Goal: Transaction & Acquisition: Purchase product/service

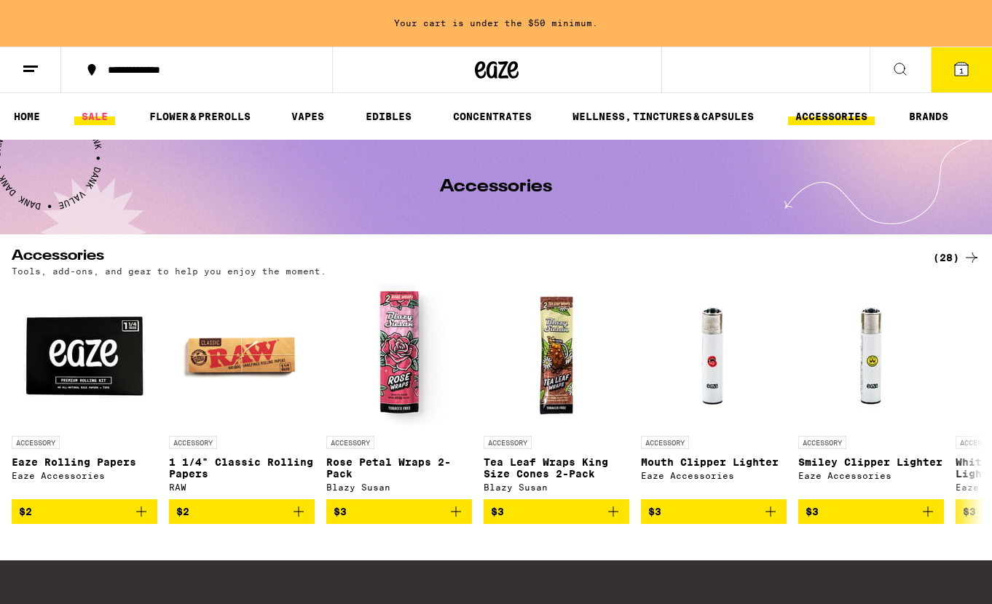
click at [95, 116] on link "SALE" at bounding box center [94, 116] width 41 height 17
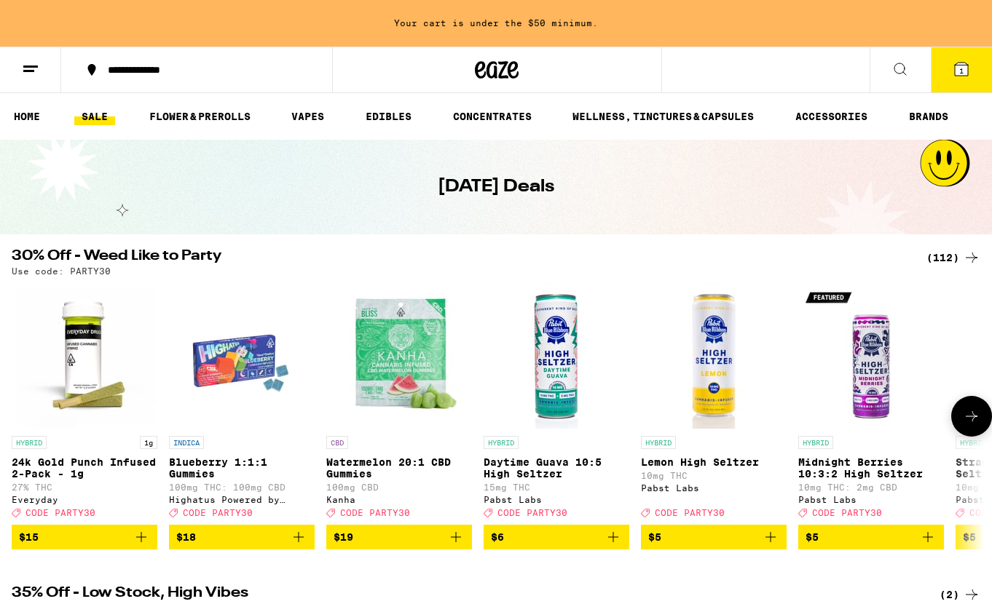
click at [972, 416] on icon at bounding box center [971, 416] width 17 height 17
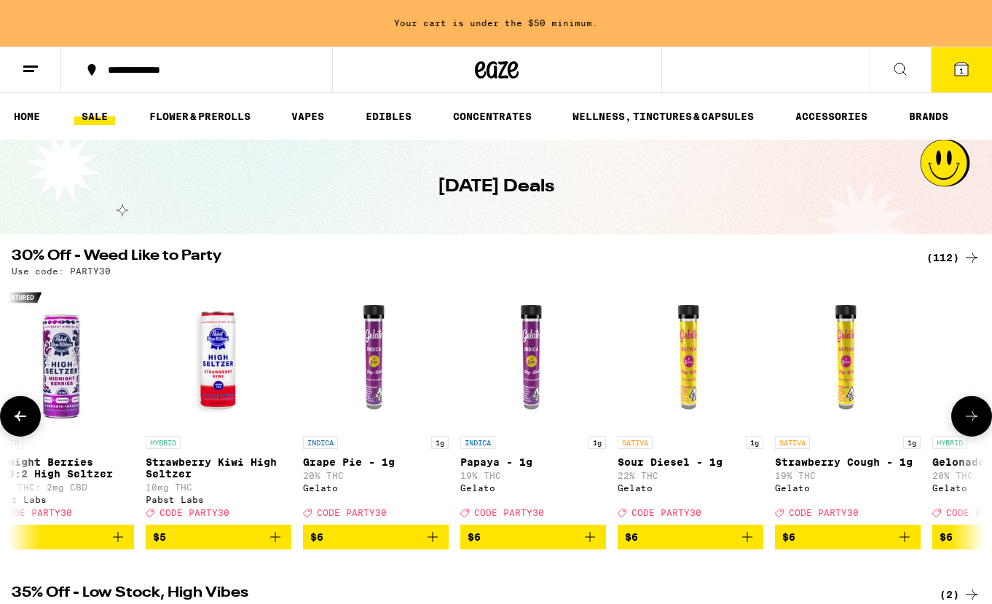
click at [972, 416] on icon at bounding box center [971, 416] width 17 height 17
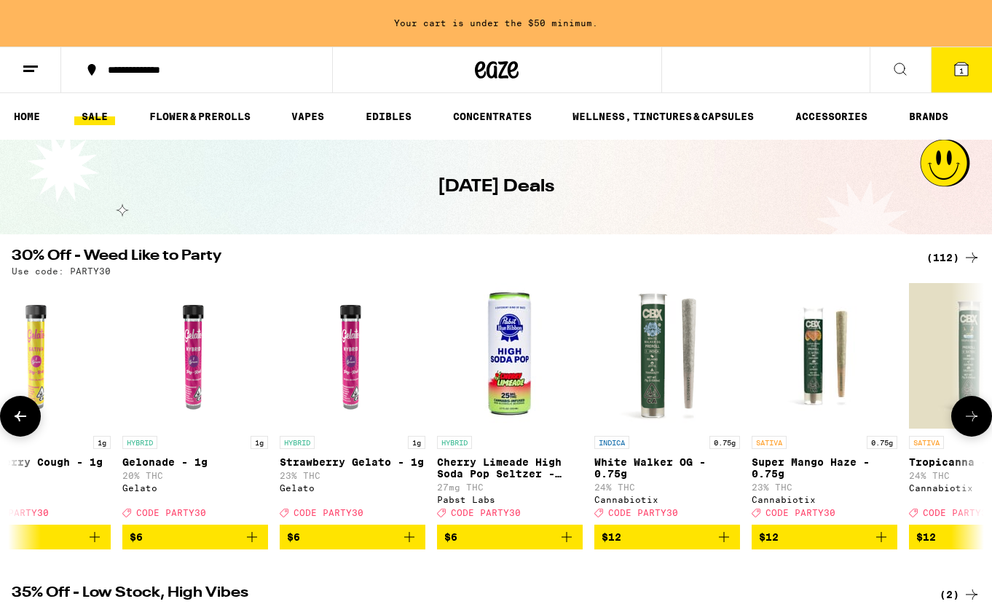
click at [972, 416] on icon at bounding box center [971, 416] width 17 height 17
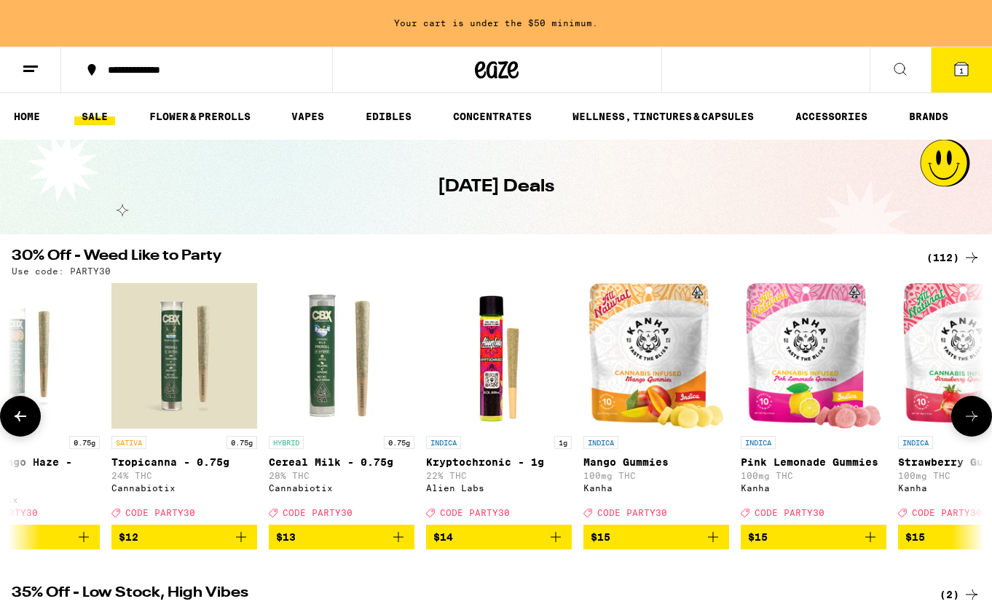
scroll to position [0, 2429]
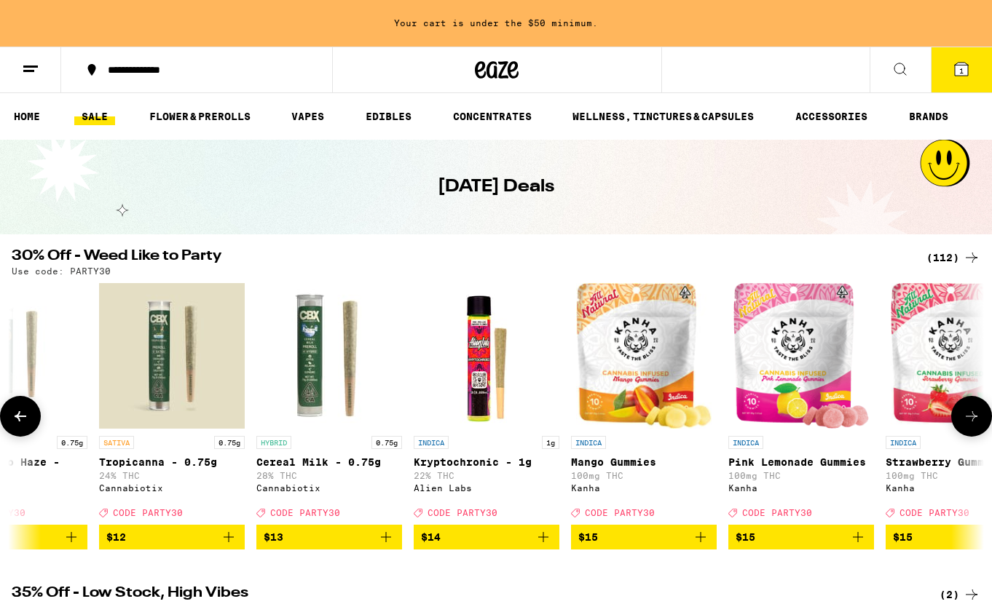
click at [972, 416] on icon at bounding box center [971, 416] width 17 height 17
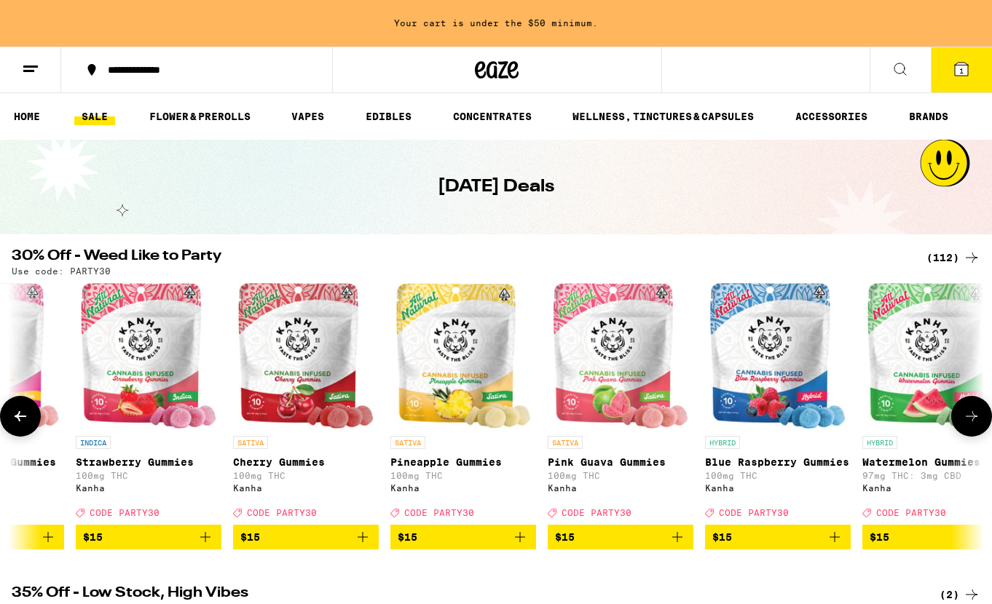
click at [972, 416] on icon at bounding box center [971, 416] width 17 height 17
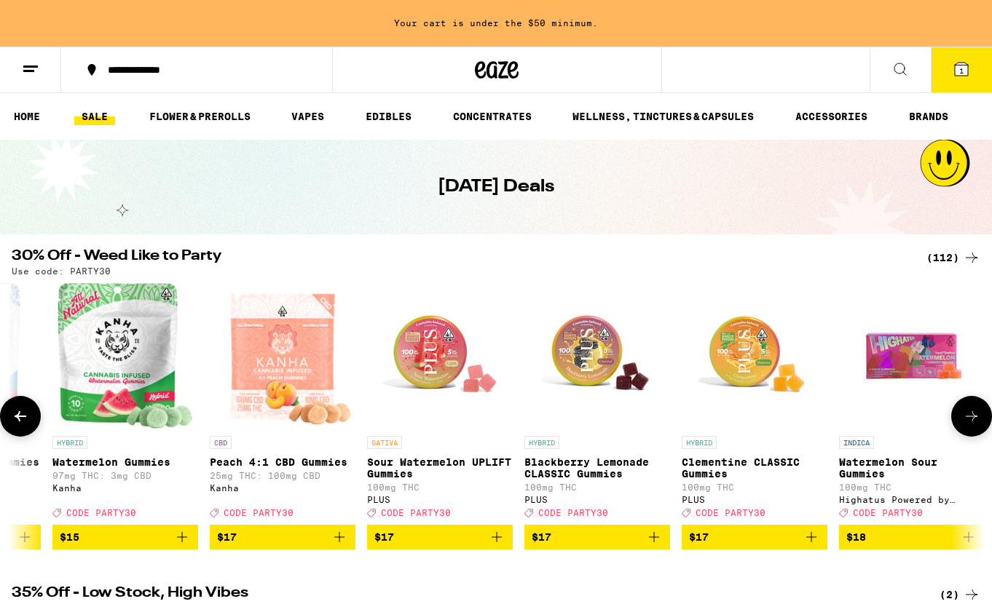
click at [972, 416] on icon at bounding box center [971, 416] width 17 height 17
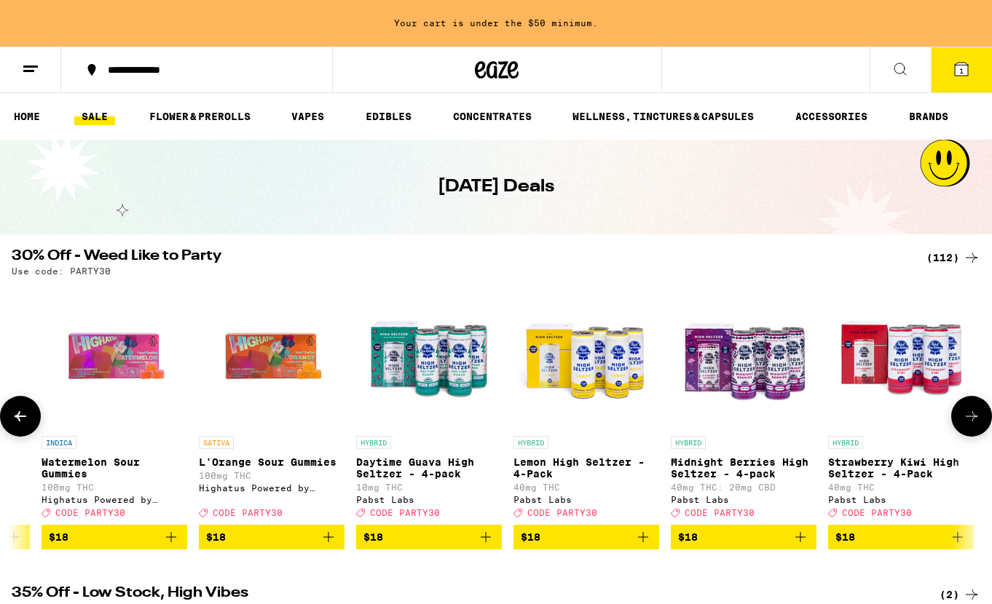
click at [972, 416] on icon at bounding box center [971, 416] width 17 height 17
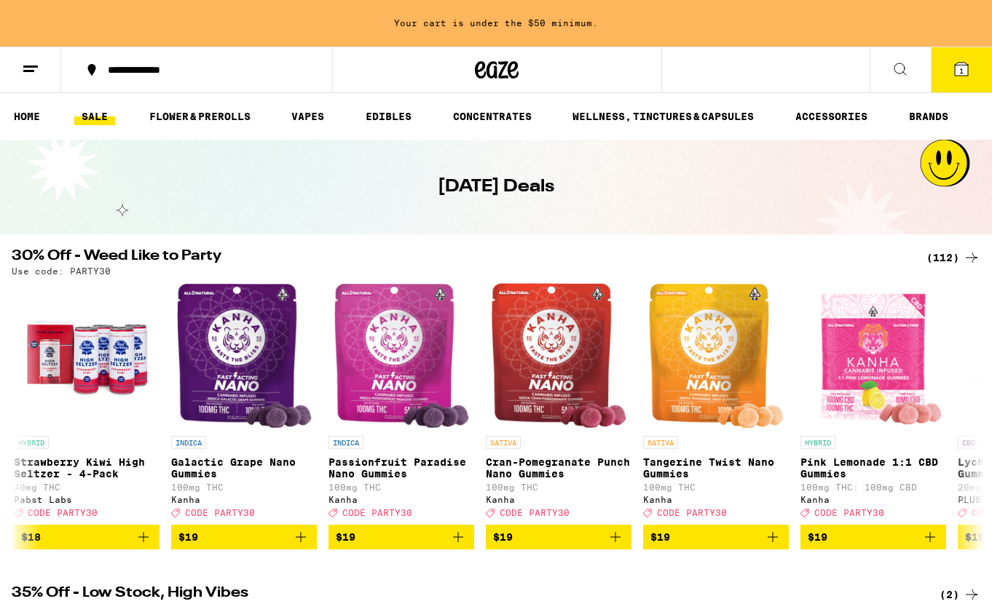
scroll to position [0, 5667]
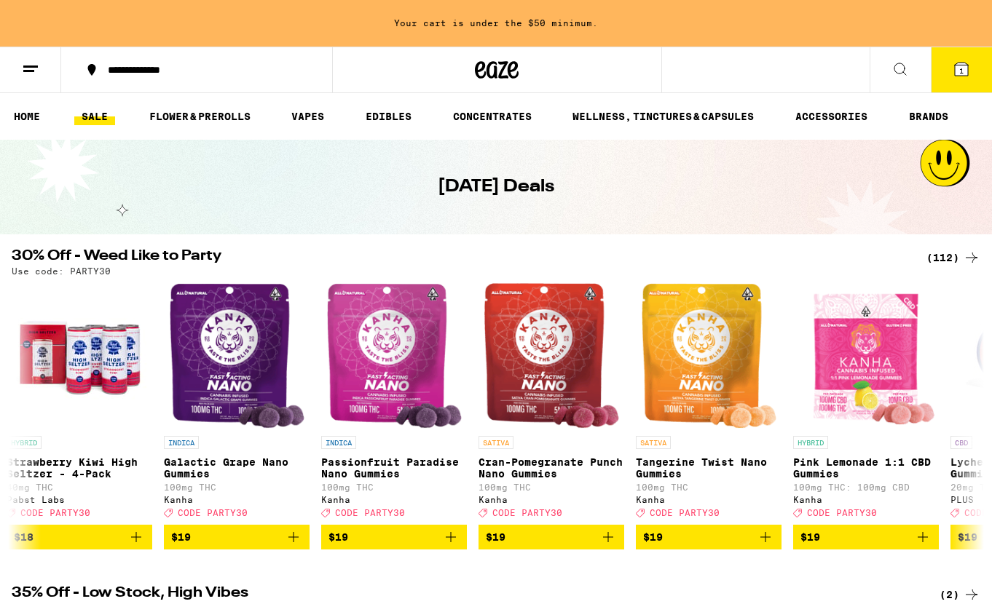
click at [950, 261] on div "(112)" at bounding box center [953, 257] width 54 height 17
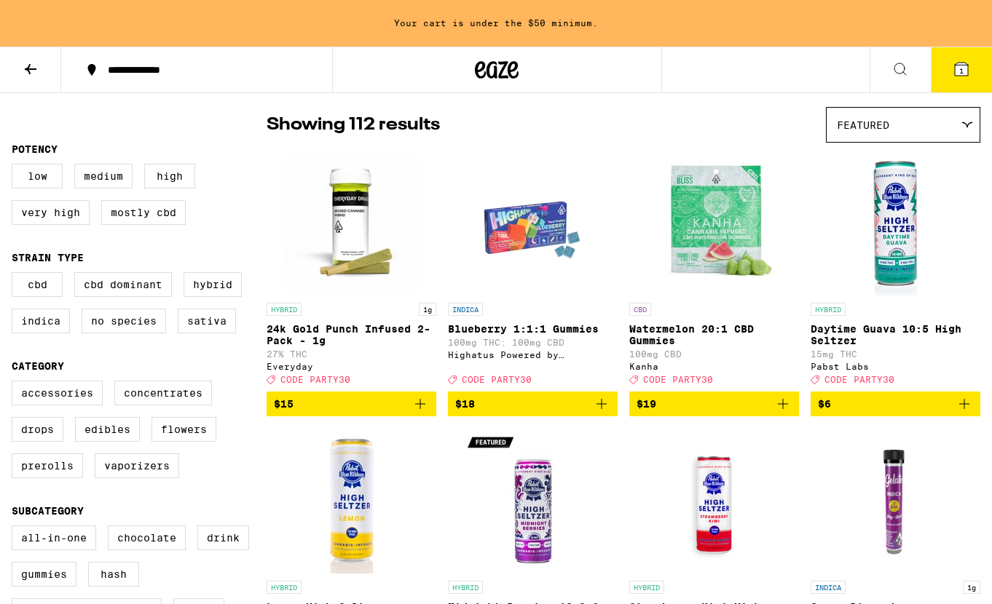
scroll to position [87, 0]
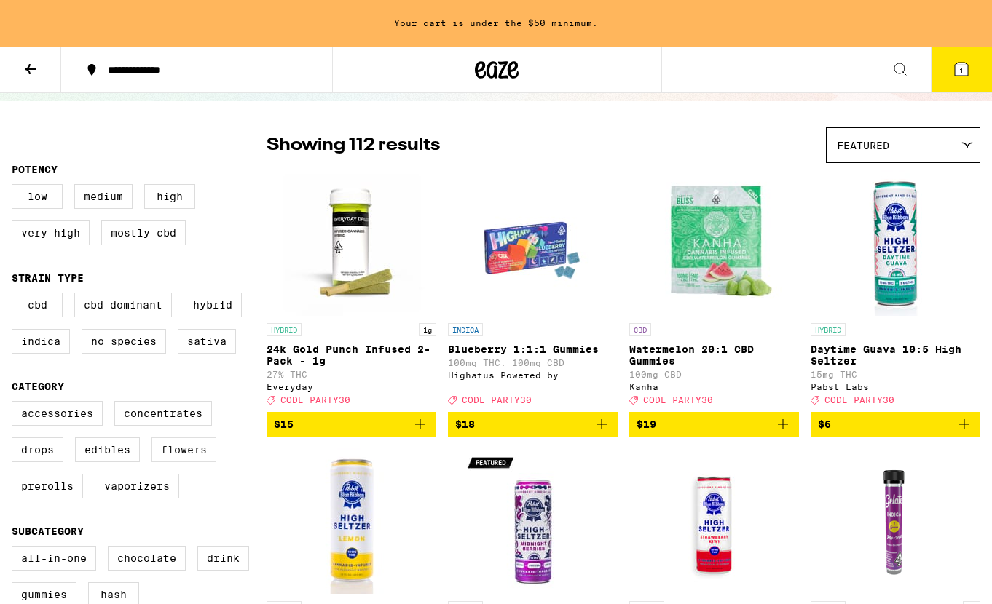
click at [199, 458] on label "Flowers" at bounding box center [183, 450] width 65 height 25
click at [15, 404] on input "Flowers" at bounding box center [15, 403] width 1 height 1
checkbox input "true"
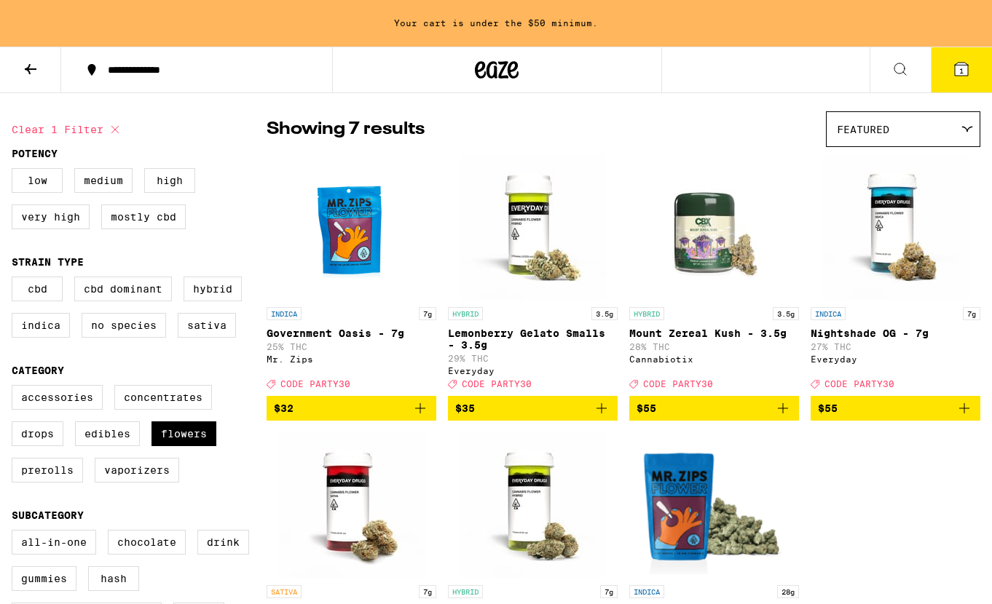
scroll to position [104, 0]
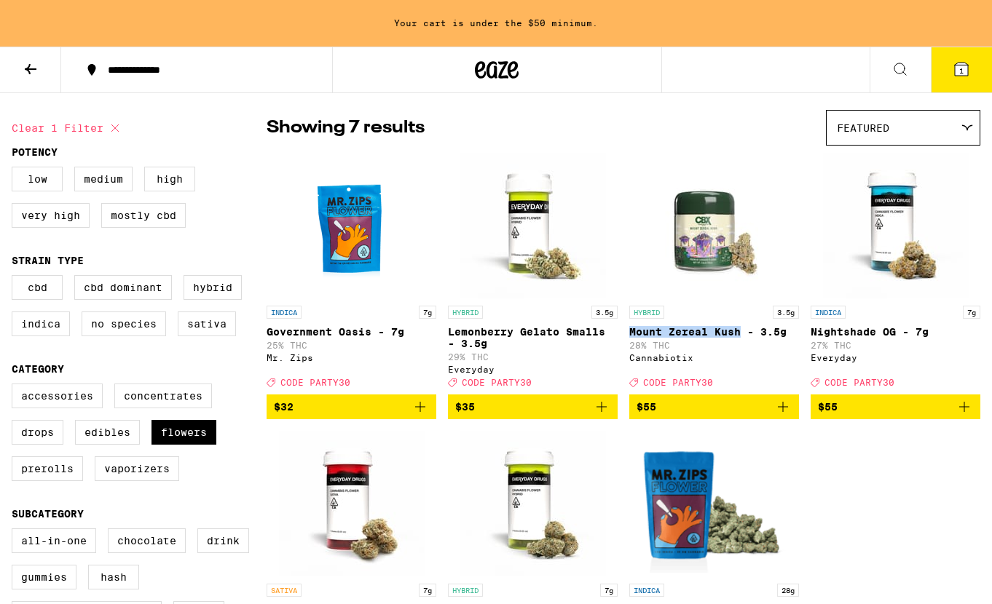
drag, startPoint x: 628, startPoint y: 339, endPoint x: 739, endPoint y: 332, distance: 111.6
click at [739, 332] on div "INDICA 7g Government Oasis - 7g 25% THC Mr. Zips Deal Created with Sketch. CODE…" at bounding box center [624, 425] width 714 height 545
copy p "Mount Zereal Kush"
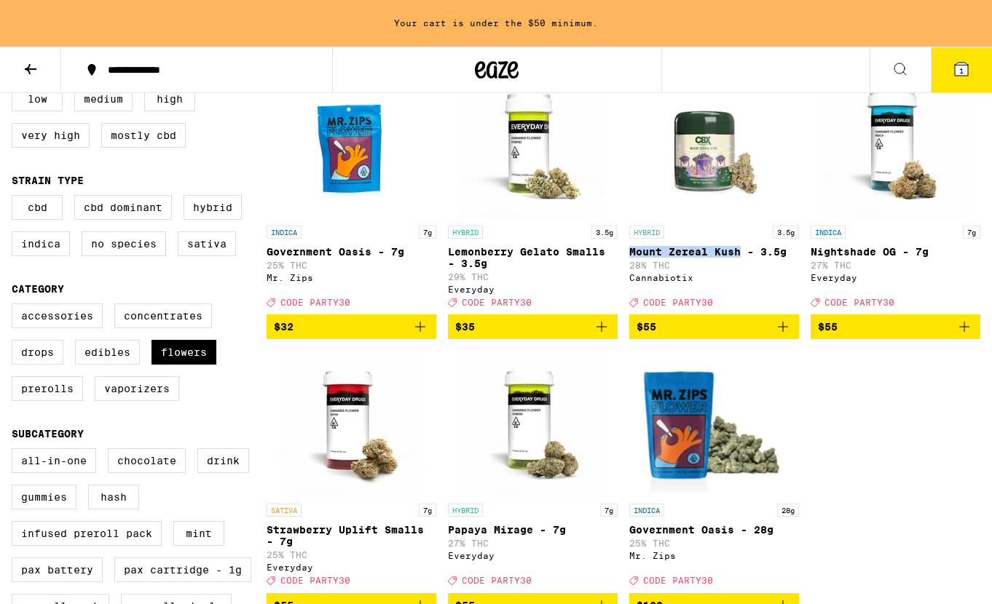
scroll to position [197, 0]
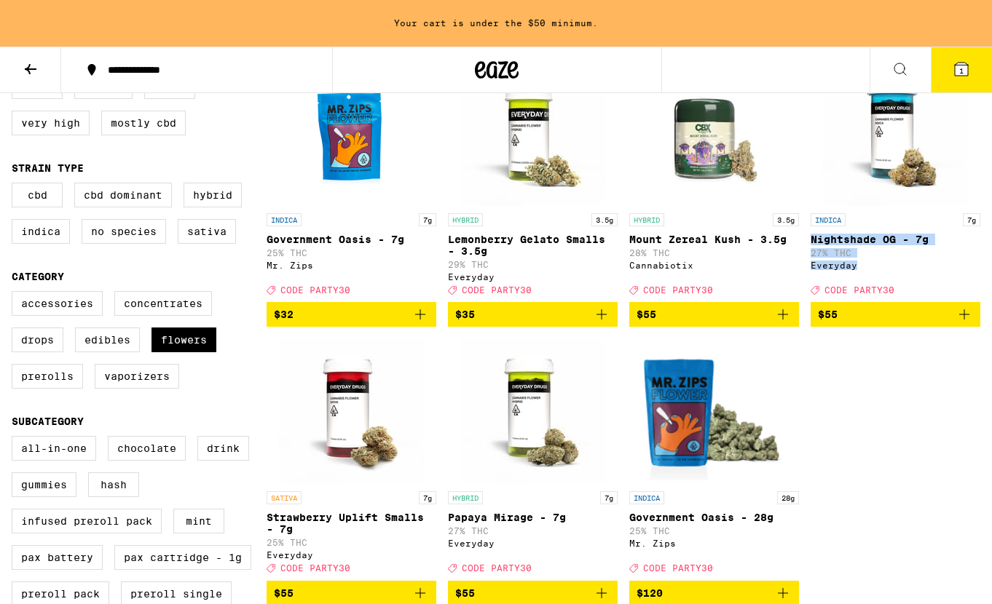
drag, startPoint x: 807, startPoint y: 241, endPoint x: 946, endPoint y: 280, distance: 144.3
click at [947, 281] on div "INDICA 7g Government Oasis - 7g 25% THC Mr. Zips Deal Created with Sketch. CODE…" at bounding box center [624, 332] width 714 height 545
copy div "Nightshade OG - 7g 27% THC Everyday"
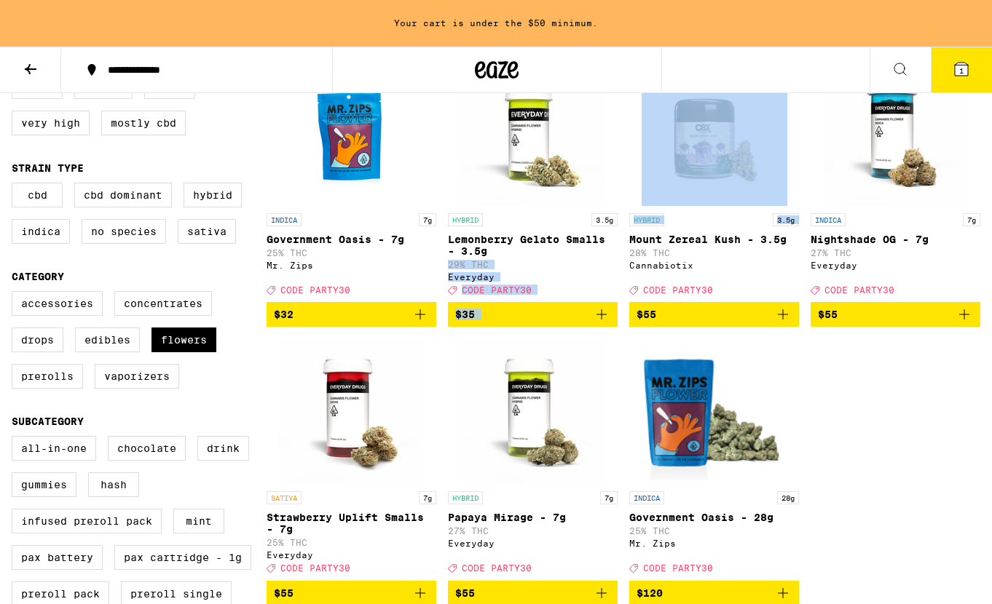
drag, startPoint x: 622, startPoint y: 252, endPoint x: 717, endPoint y: 233, distance: 97.3
click at [718, 233] on div "INDICA 7g Government Oasis - 7g 25% THC Mr. Zips Deal Created with Sketch. CODE…" at bounding box center [624, 332] width 714 height 545
click at [658, 242] on p "Mount Zereal Kush - 3.5g" at bounding box center [714, 240] width 170 height 12
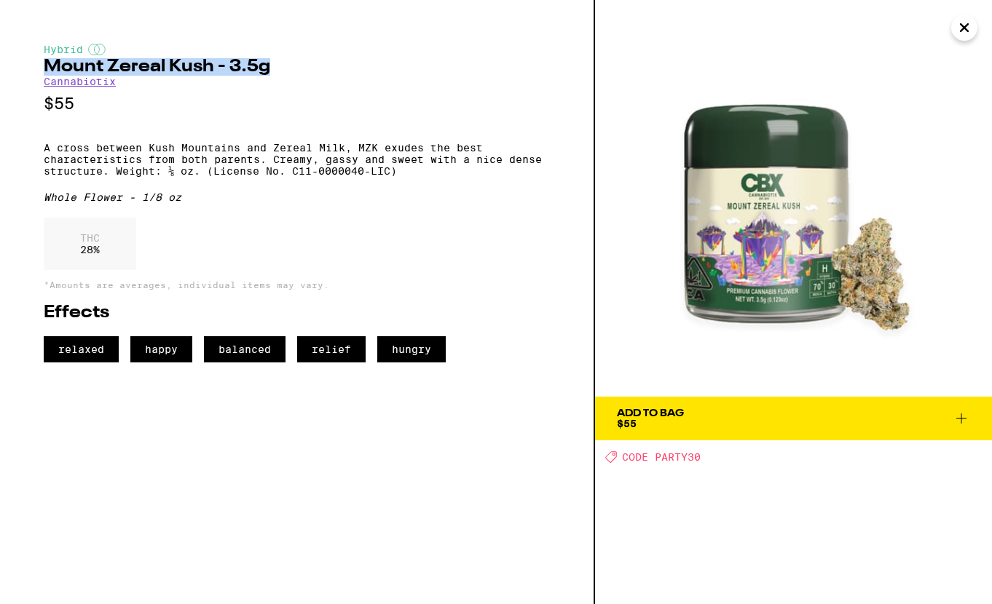
drag, startPoint x: 296, startPoint y: 74, endPoint x: 31, endPoint y: 74, distance: 264.3
click at [31, 73] on div "Hybrid Mount Zereal Kush - 3.5g Cannabiotix $55 A cross between Kush Mountains …" at bounding box center [297, 302] width 595 height 604
copy h2 "Mount Zereal Kush - 3.5g"
click at [966, 40] on button "Close" at bounding box center [964, 28] width 26 height 26
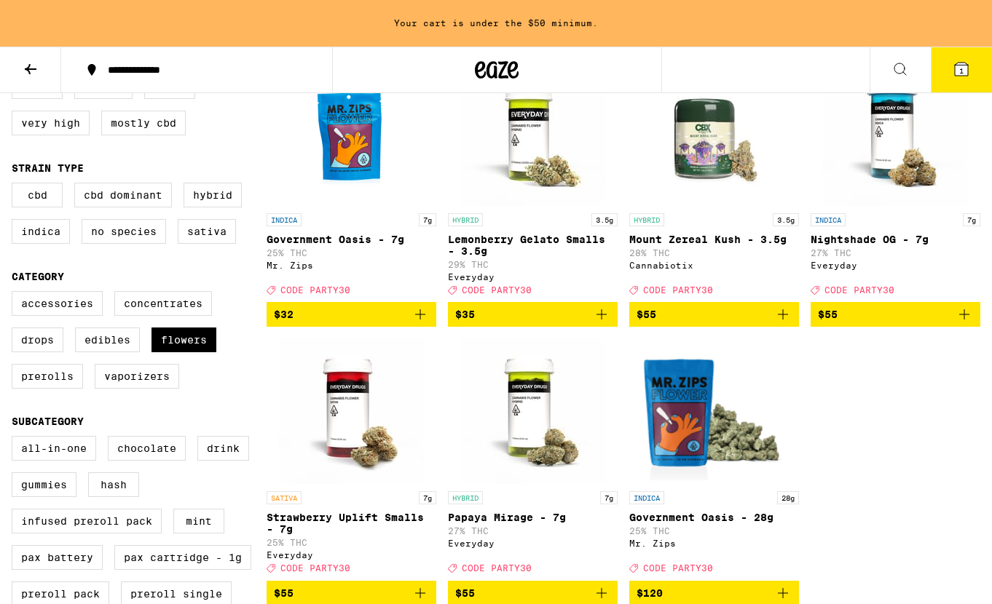
click at [965, 64] on icon at bounding box center [961, 69] width 13 height 13
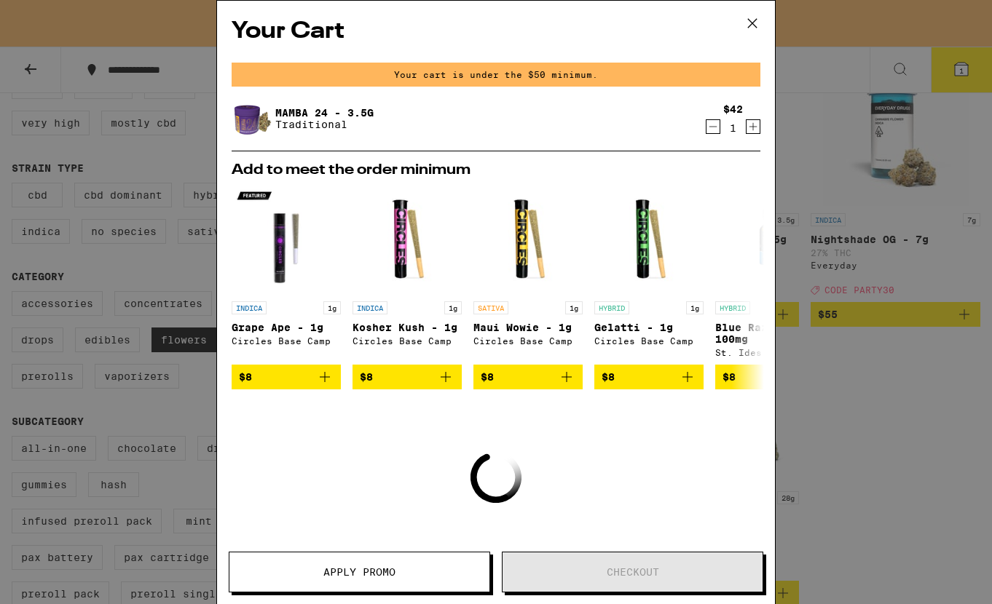
click at [752, 9] on button at bounding box center [752, 24] width 45 height 47
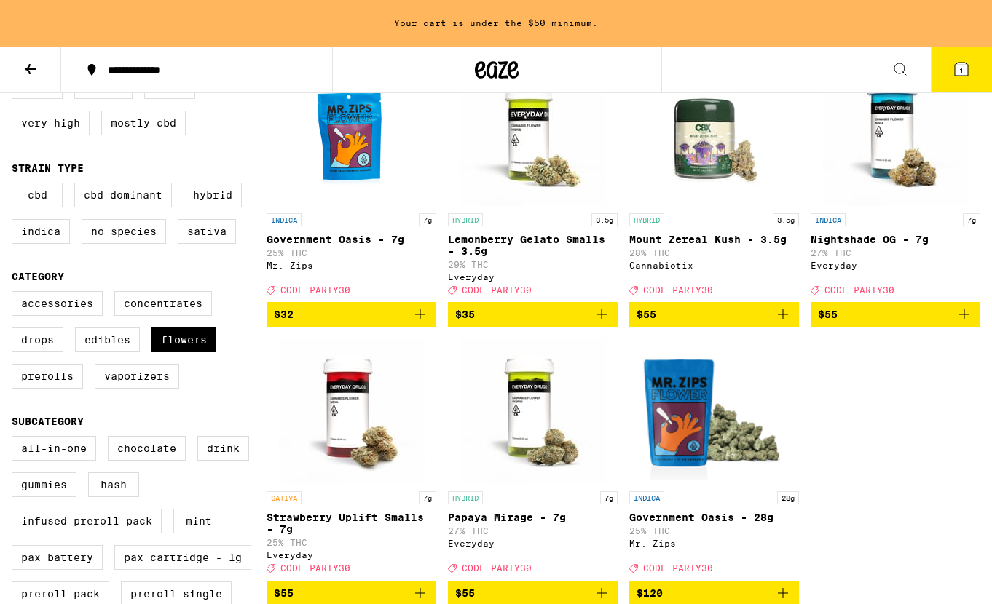
click at [686, 323] on span "$55" at bounding box center [713, 314] width 155 height 17
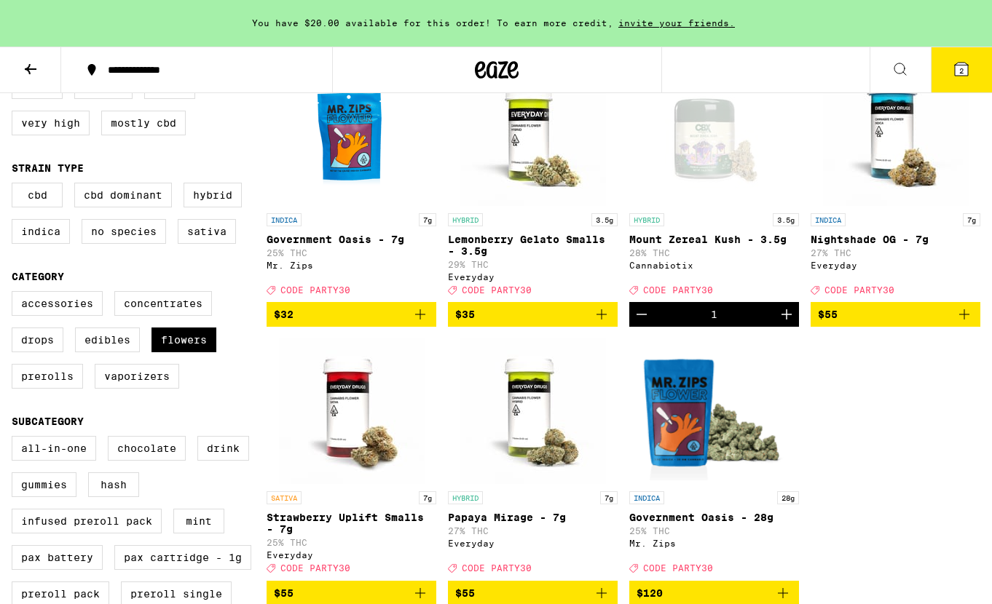
click at [960, 74] on span "2" at bounding box center [961, 70] width 4 height 9
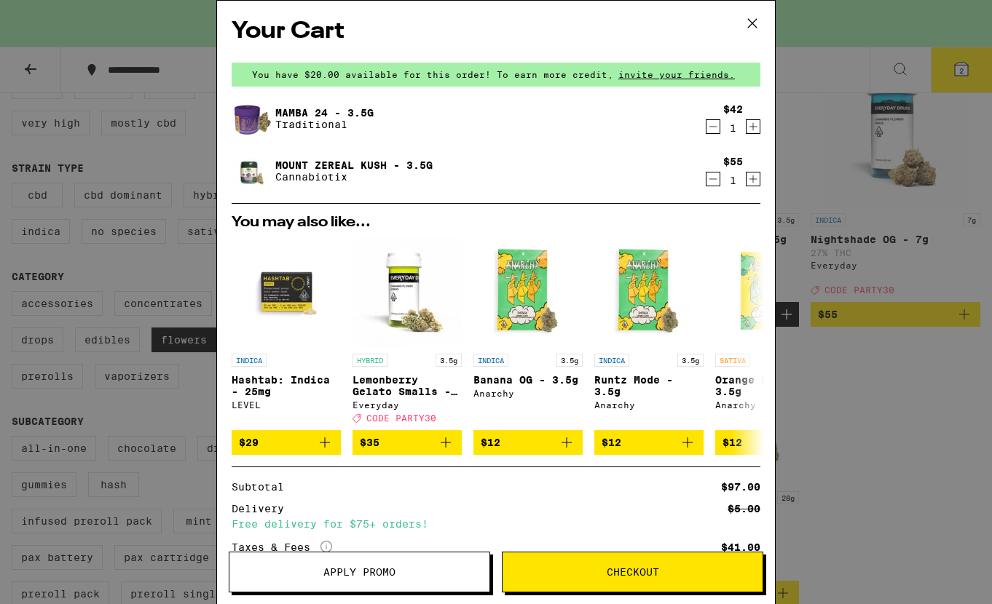
click at [714, 135] on icon "Decrement" at bounding box center [712, 126] width 13 height 17
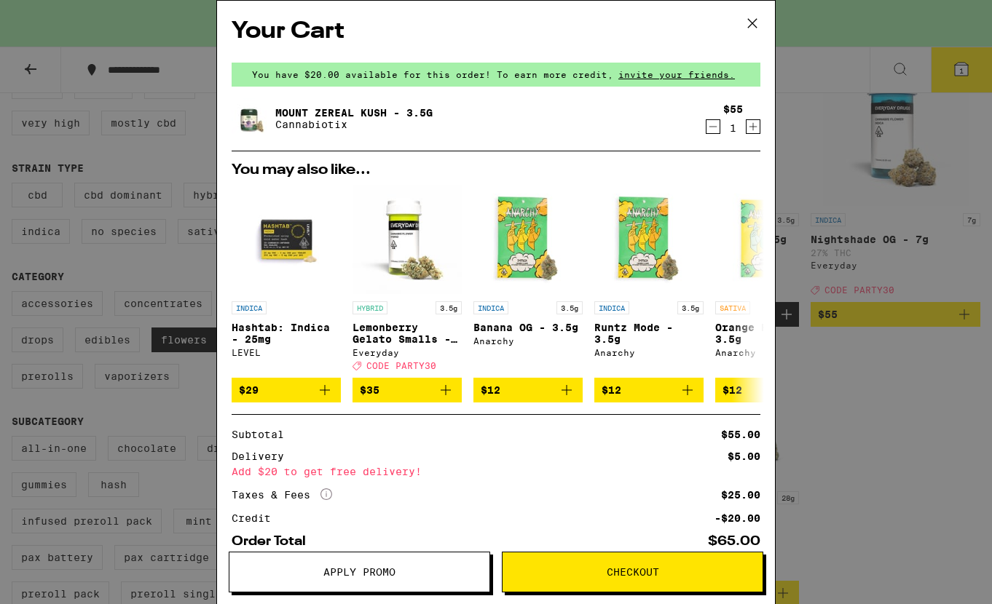
click at [384, 571] on span "Apply Promo" at bounding box center [359, 572] width 72 height 10
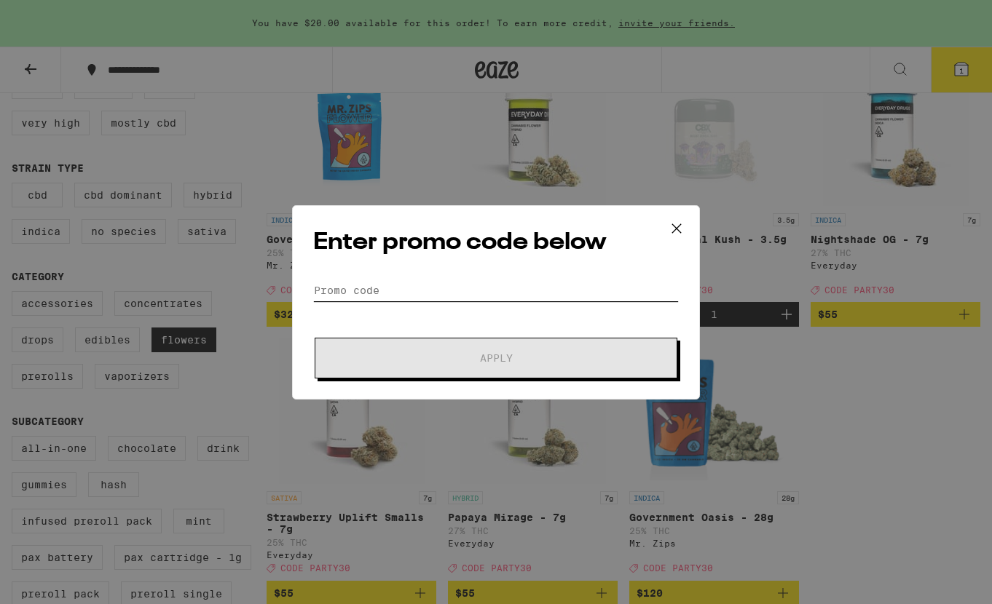
click at [387, 289] on input "Promo Code" at bounding box center [496, 291] width 366 height 22
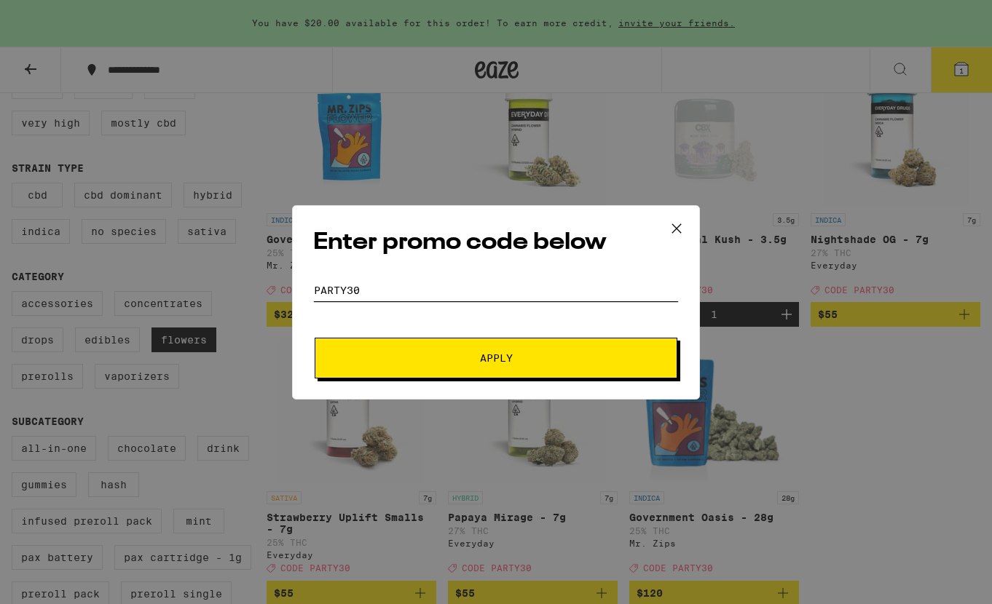
type input "PARTY30"
click at [315, 338] on button "Apply" at bounding box center [496, 358] width 363 height 41
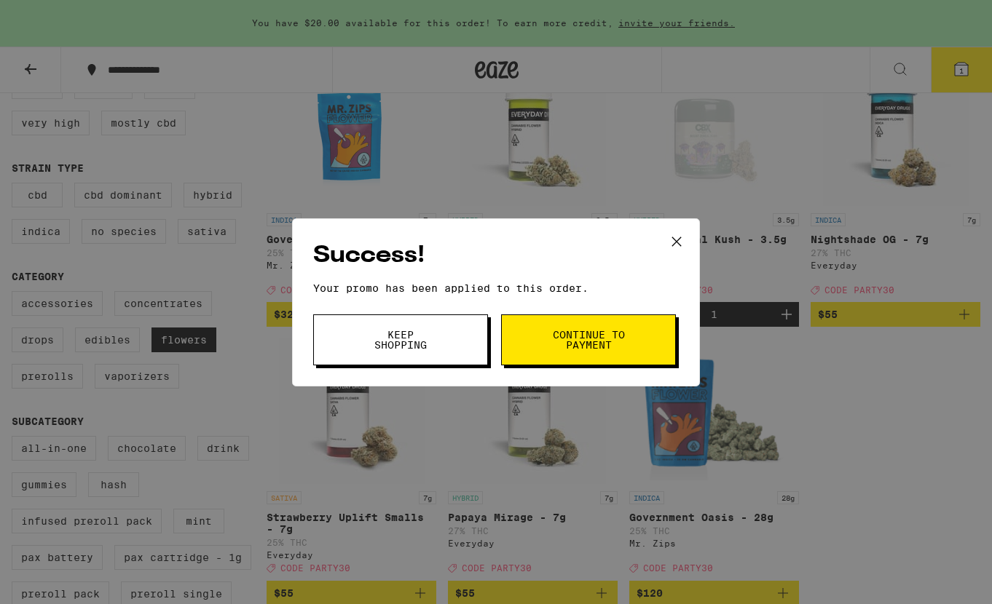
click at [428, 347] on span "Keep Shopping" at bounding box center [400, 340] width 74 height 20
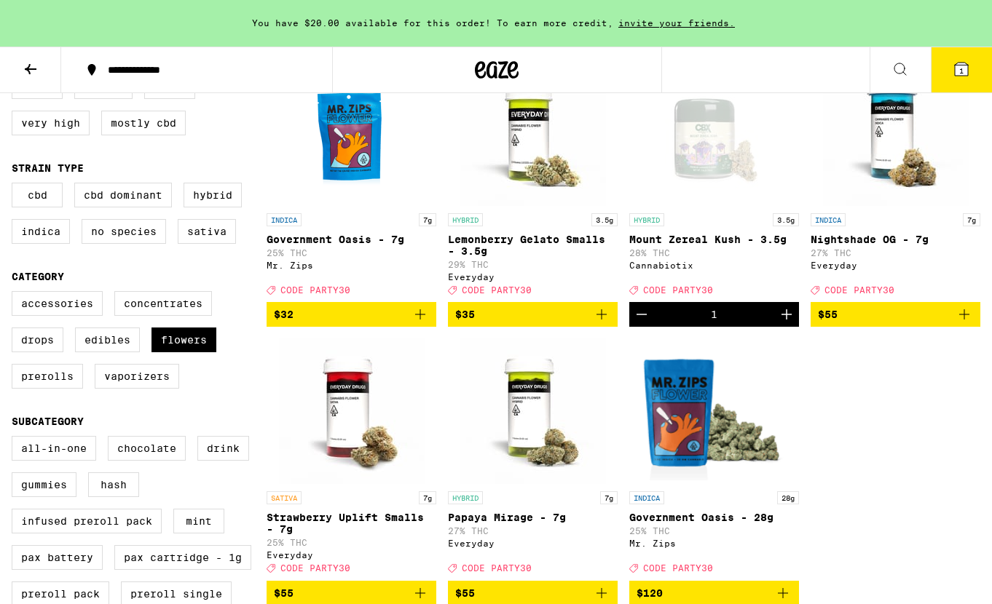
click at [953, 60] on icon at bounding box center [960, 68] width 17 height 17
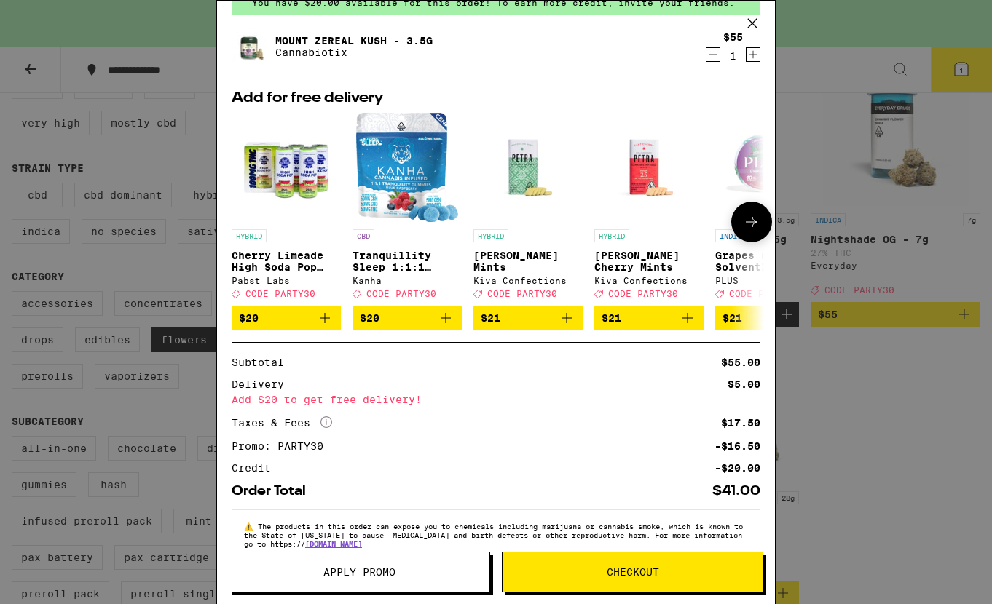
scroll to position [108, 0]
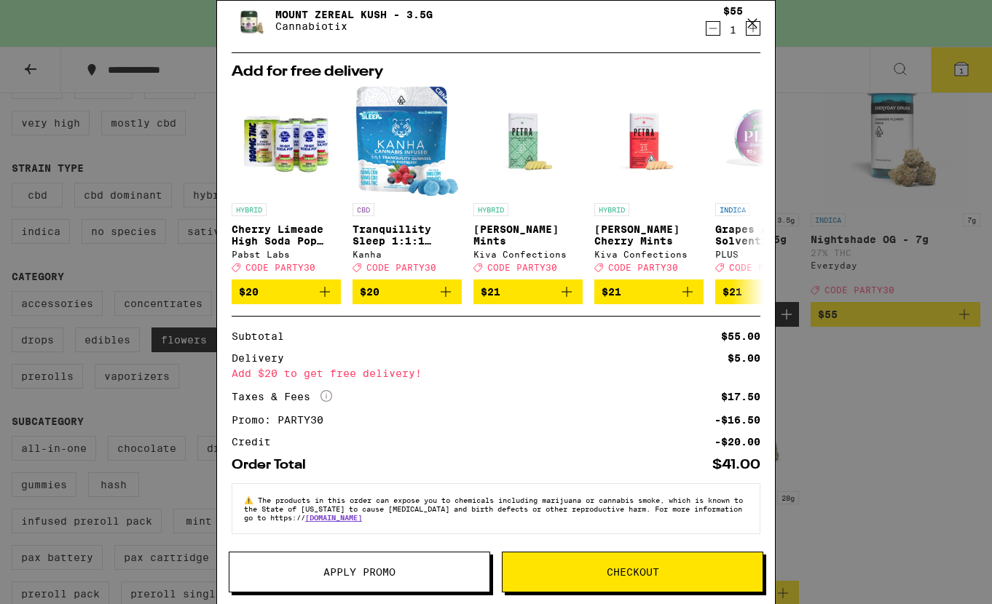
click at [609, 570] on span "Checkout" at bounding box center [633, 572] width 52 height 10
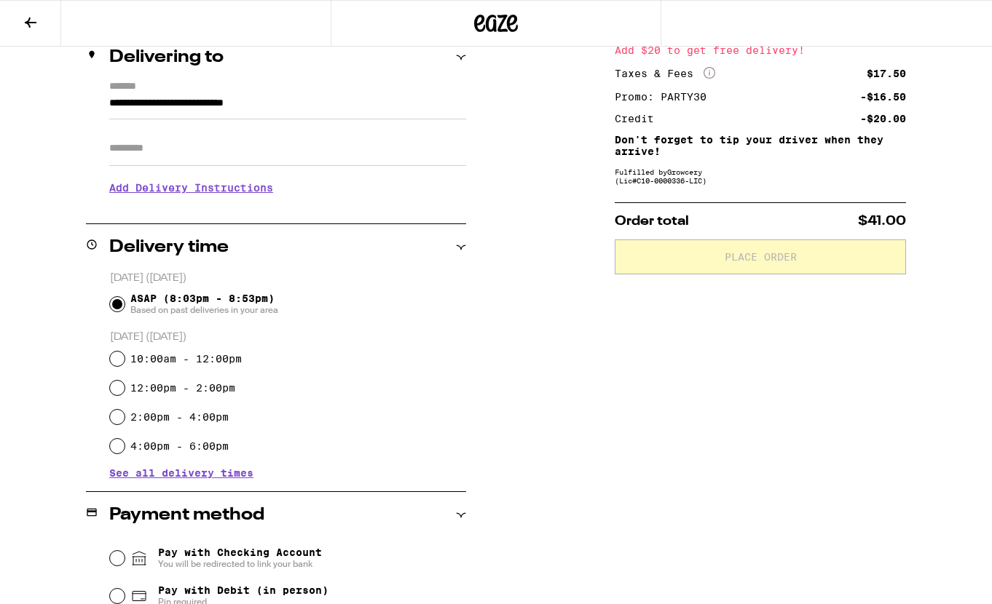
scroll to position [186, 0]
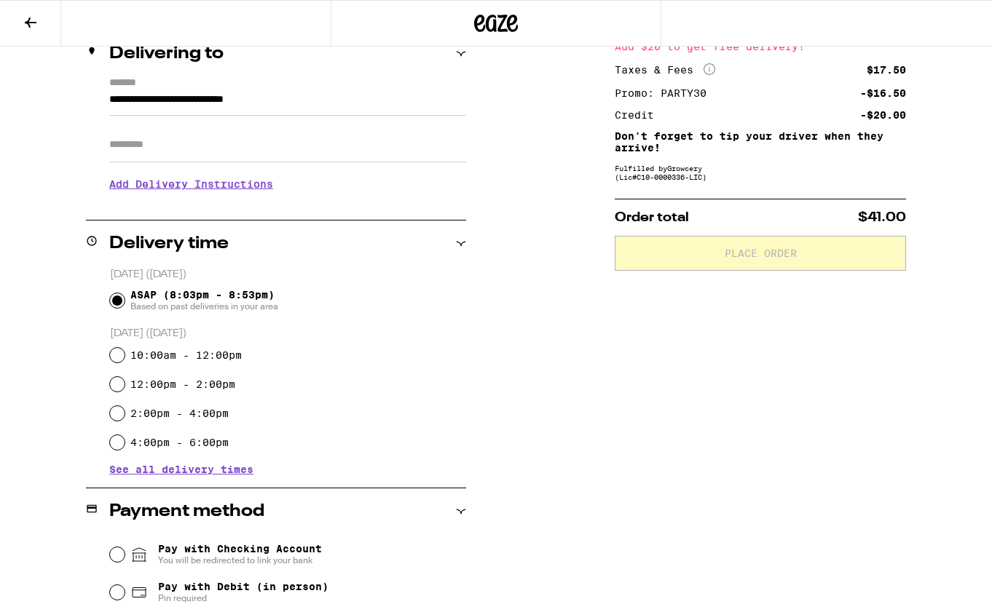
click at [200, 470] on span "See all delivery times" at bounding box center [181, 470] width 144 height 10
